Goal: Navigation & Orientation: Find specific page/section

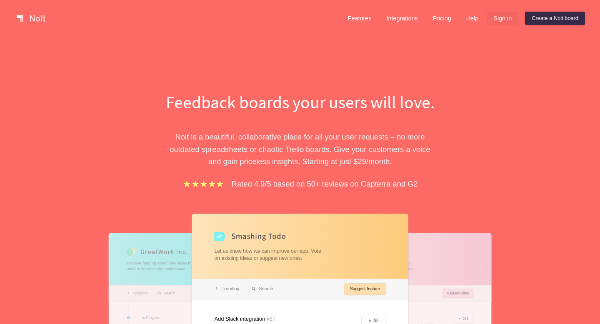
click at [506, 14] on link "Sign in" at bounding box center [502, 18] width 32 height 13
click at [504, 18] on link "Sign in" at bounding box center [502, 18] width 32 height 13
click at [500, 18] on link "Sign in" at bounding box center [502, 18] width 32 height 13
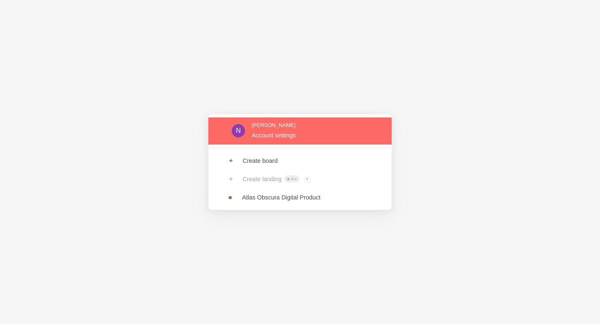
click at [268, 136] on link at bounding box center [299, 130] width 183 height 27
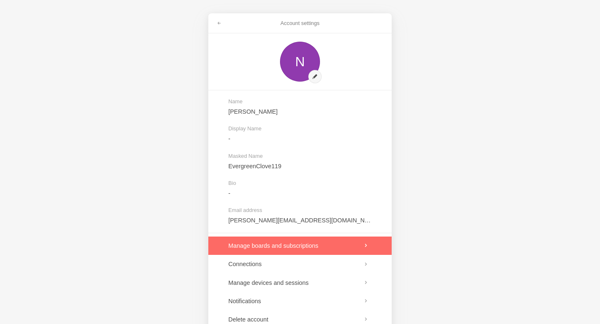
click at [288, 243] on link at bounding box center [299, 245] width 183 height 18
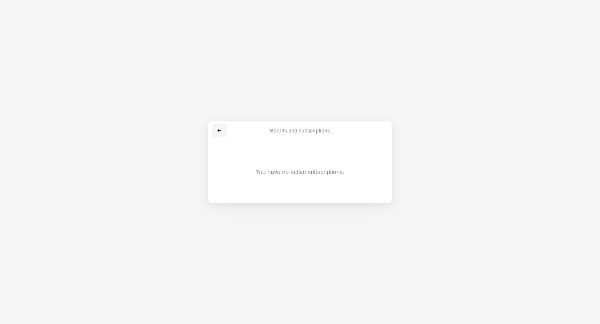
click at [215, 132] on link at bounding box center [219, 130] width 15 height 13
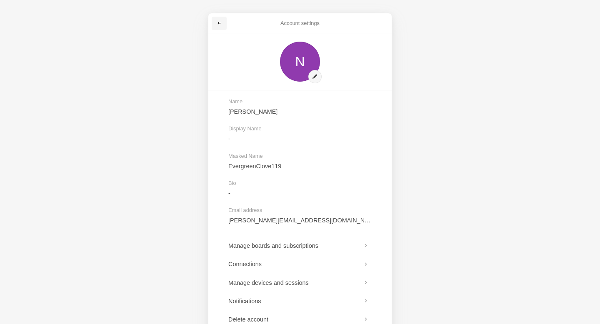
click at [215, 23] on link at bounding box center [219, 23] width 15 height 13
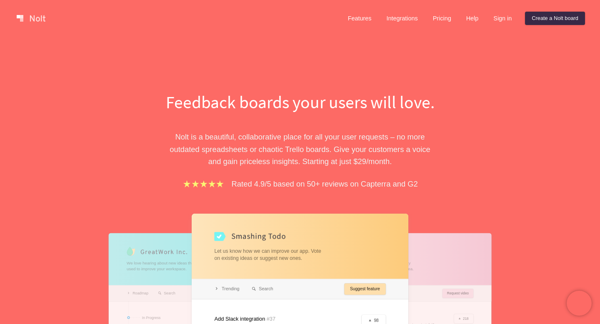
click at [24, 15] on link at bounding box center [30, 18] width 35 height 13
click at [500, 15] on link "Sign in" at bounding box center [502, 18] width 32 height 13
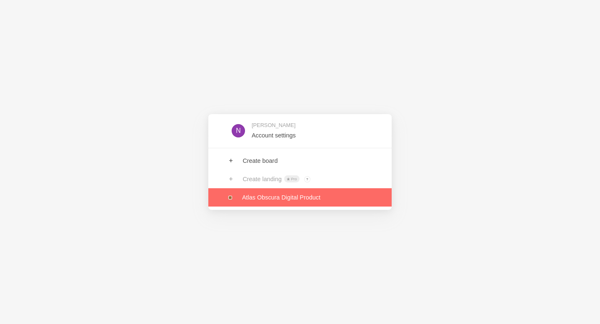
click at [291, 197] on link at bounding box center [299, 197] width 183 height 18
